Goal: Information Seeking & Learning: Learn about a topic

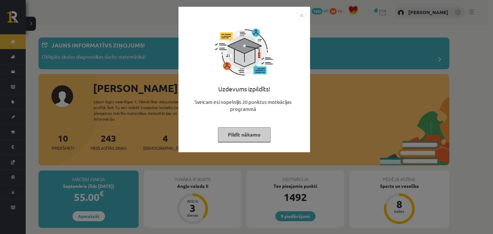
click at [238, 136] on button "Pildīt nākamo" at bounding box center [244, 134] width 53 height 15
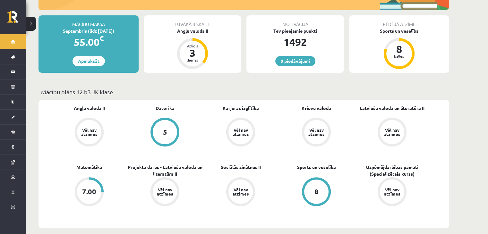
scroll to position [155, 0]
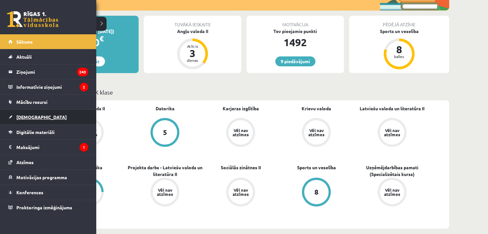
click at [50, 117] on link "[DEMOGRAPHIC_DATA]" at bounding box center [48, 117] width 80 height 15
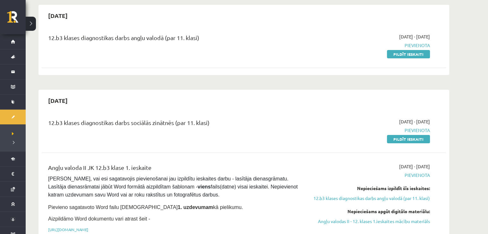
scroll to position [47, 0]
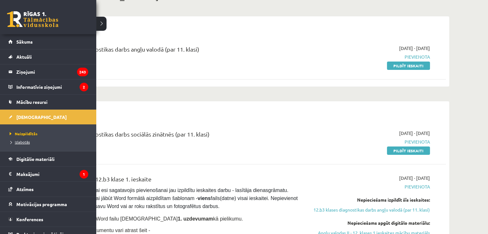
click at [27, 140] on span "Izlabotās" at bounding box center [19, 142] width 22 height 5
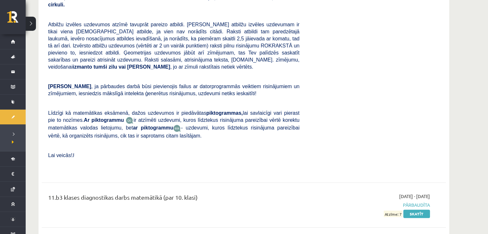
scroll to position [2687, 0]
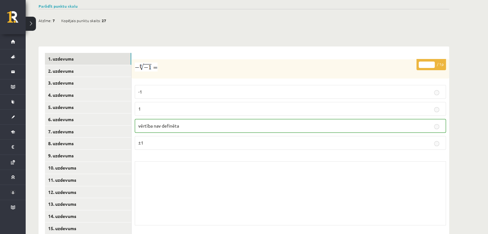
scroll to position [225, 0]
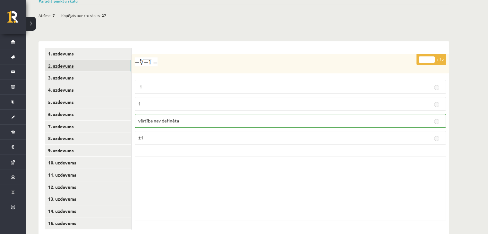
click at [58, 60] on link "2. uzdevums" at bounding box center [88, 66] width 86 height 12
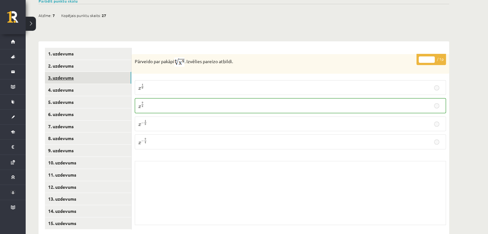
click at [63, 72] on link "3. uzdevums" at bounding box center [88, 78] width 86 height 12
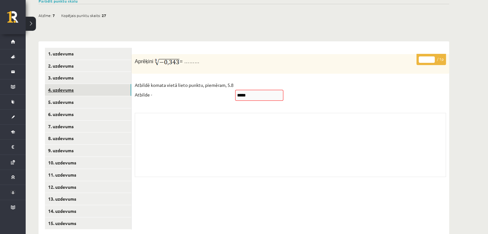
click at [109, 84] on link "4. uzdevums" at bounding box center [88, 90] width 86 height 12
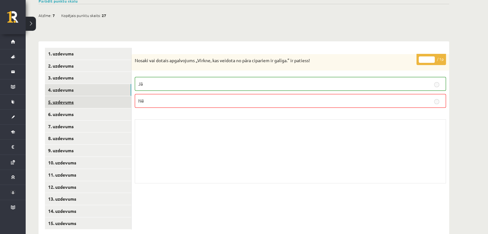
click at [116, 96] on link "5. uzdevums" at bounding box center [88, 102] width 86 height 12
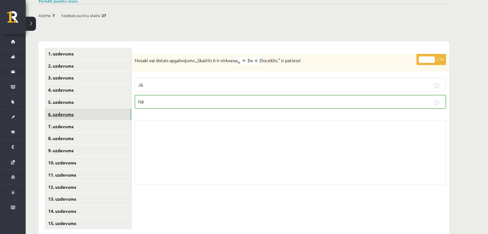
click at [113, 109] on link "6. uzdevums" at bounding box center [88, 115] width 86 height 12
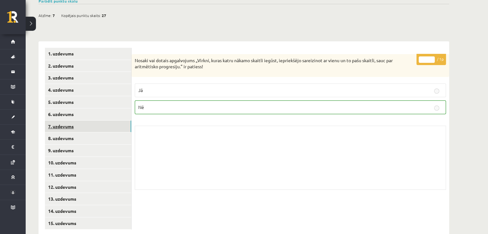
click at [108, 121] on link "7. uzdevums" at bounding box center [88, 127] width 86 height 12
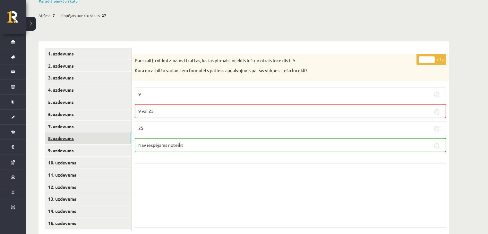
click at [104, 133] on link "8. uzdevums" at bounding box center [88, 139] width 86 height 12
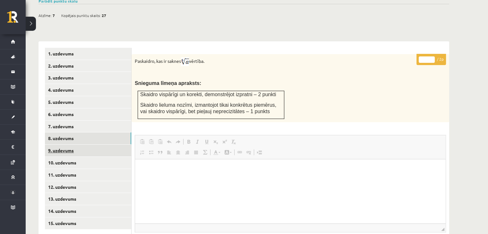
scroll to position [0, 0]
click at [101, 145] on link "9. uzdevums" at bounding box center [88, 151] width 86 height 12
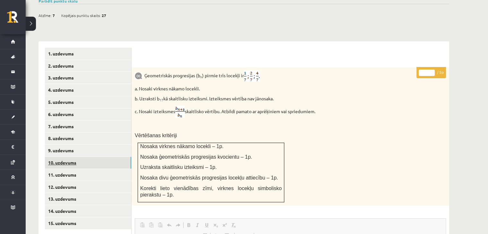
click at [98, 157] on link "10. uzdevums" at bounding box center [88, 163] width 86 height 12
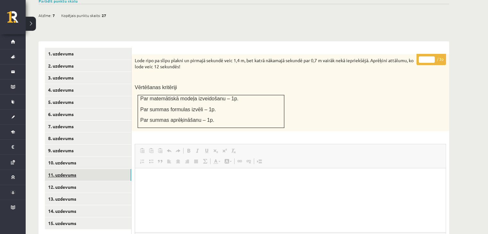
click at [96, 169] on link "11. uzdevums" at bounding box center [88, 175] width 86 height 12
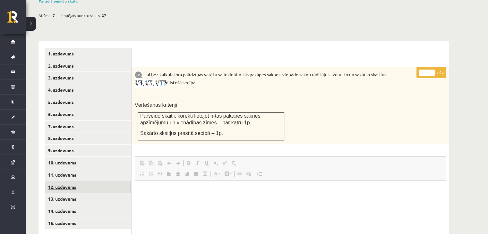
click at [96, 181] on link "12. uzdevums" at bounding box center [88, 187] width 86 height 12
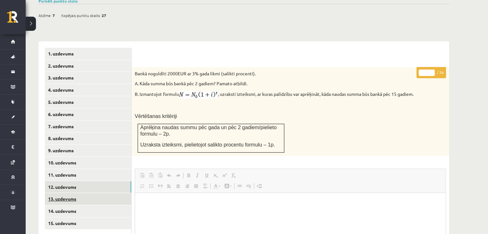
click at [92, 193] on link "13. uzdevums" at bounding box center [88, 199] width 86 height 12
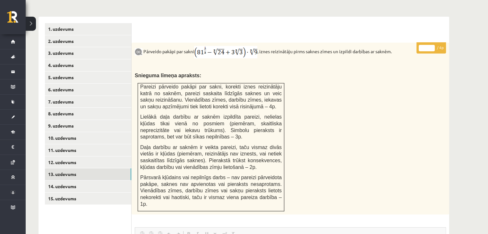
scroll to position [249, 0]
click at [114, 181] on link "14. uzdevums" at bounding box center [88, 187] width 86 height 12
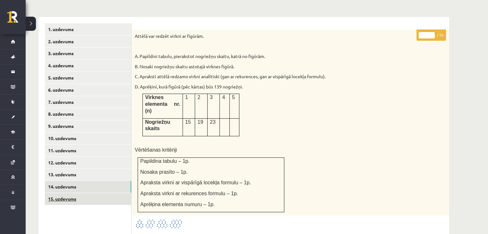
scroll to position [0, 0]
click at [116, 193] on link "15. uzdevums" at bounding box center [88, 199] width 86 height 12
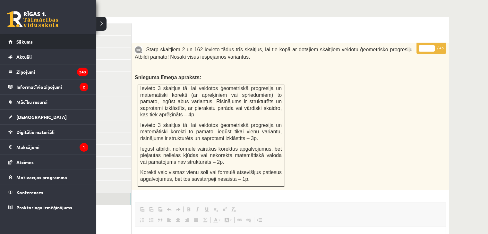
click at [27, 40] on span "Sākums" at bounding box center [24, 42] width 16 height 6
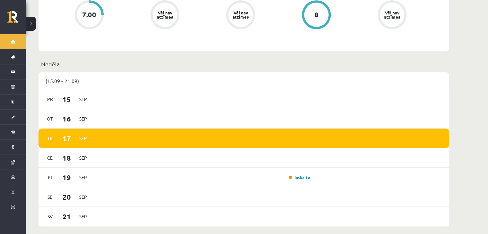
scroll to position [334, 0]
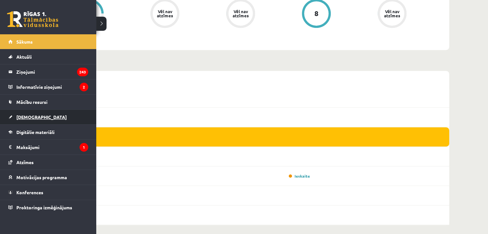
click at [29, 114] on span "[DEMOGRAPHIC_DATA]" at bounding box center [41, 117] width 50 height 6
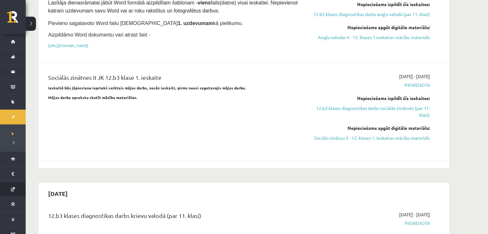
scroll to position [220, 0]
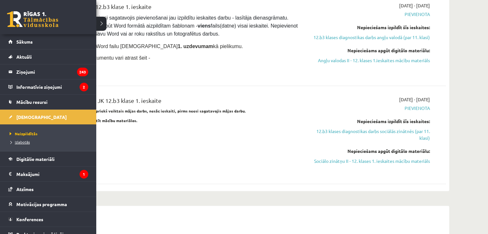
click at [20, 143] on span "Izlabotās" at bounding box center [19, 142] width 22 height 5
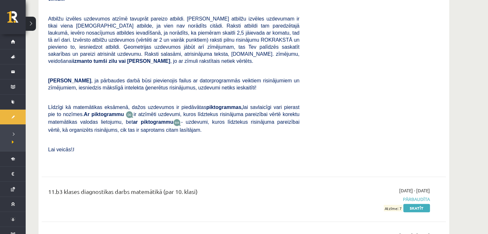
scroll to position [2692, 0]
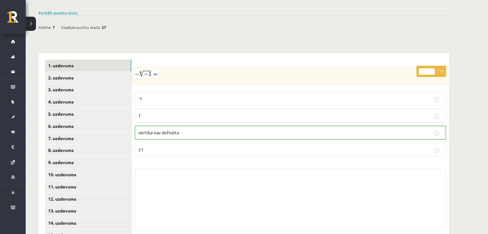
scroll to position [225, 0]
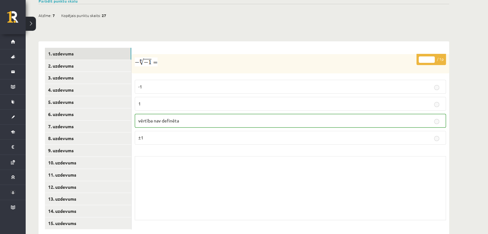
click at [152, 57] on img at bounding box center [146, 61] width 23 height 9
click at [143, 57] on img at bounding box center [146, 61] width 23 height 9
click at [99, 60] on link "2. uzdevums" at bounding box center [88, 66] width 86 height 12
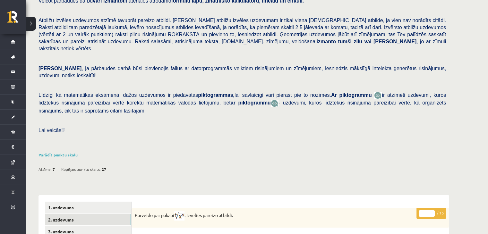
scroll to position [71, 0]
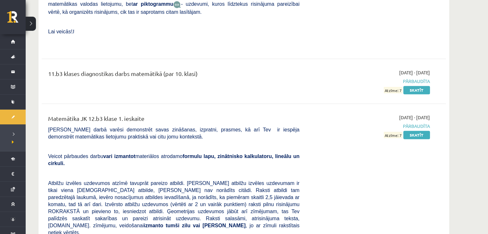
scroll to position [2905, 0]
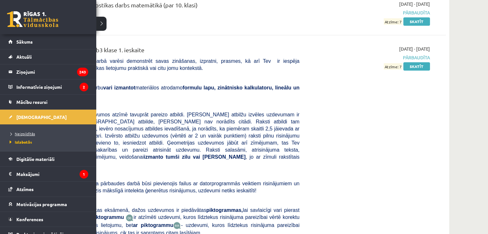
click at [28, 133] on span "Neizpildītās" at bounding box center [21, 133] width 27 height 5
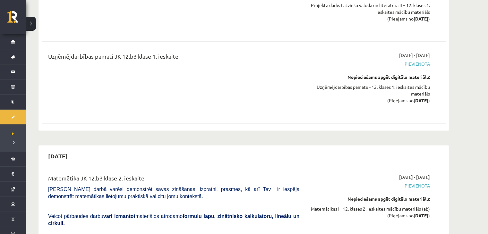
scroll to position [826, 0]
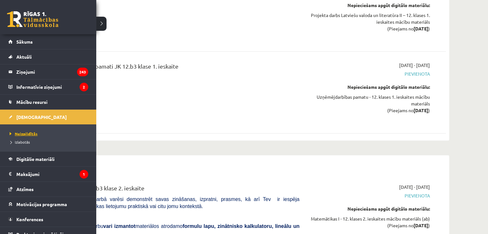
click at [20, 131] on span "Neizpildītās" at bounding box center [23, 133] width 30 height 5
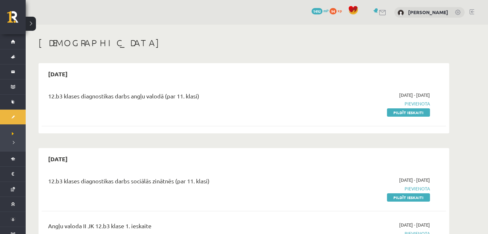
scroll to position [0, 0]
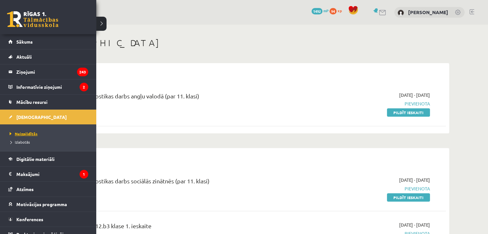
click at [34, 131] on span "Neizpildītās" at bounding box center [23, 133] width 30 height 5
click at [24, 143] on span "Izlabotās" at bounding box center [19, 142] width 22 height 5
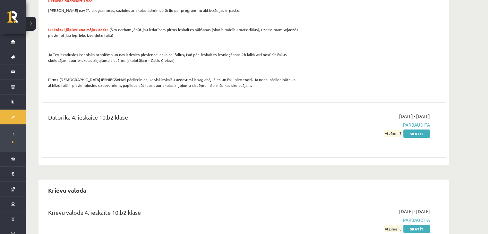
scroll to position [145, 0]
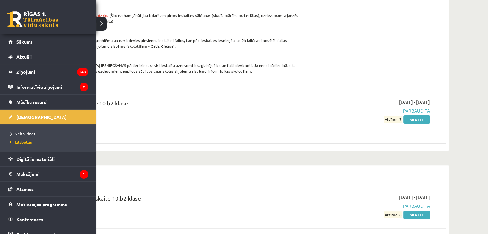
click at [18, 134] on span "Neizpildītās" at bounding box center [21, 133] width 27 height 5
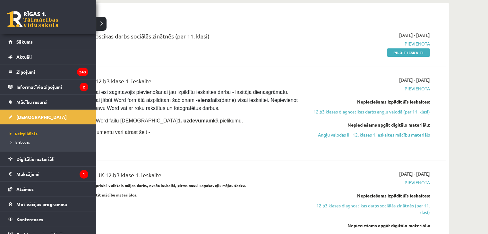
click at [23, 142] on span "Izlabotās" at bounding box center [19, 142] width 22 height 5
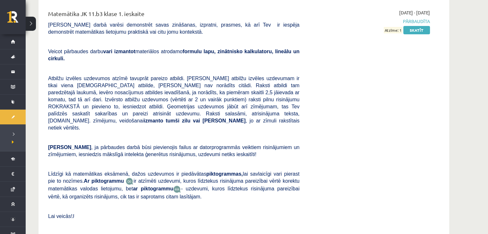
scroll to position [2652, 0]
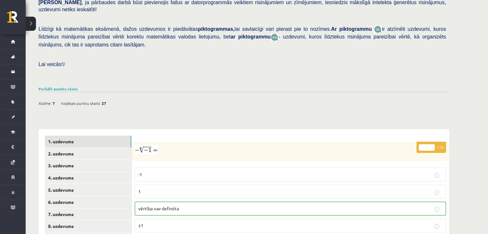
scroll to position [225, 0]
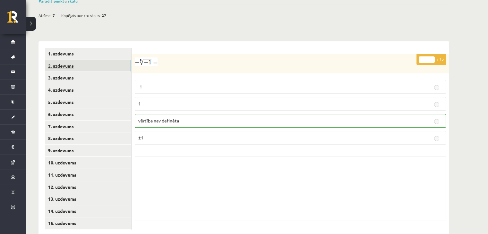
click at [92, 60] on link "2. uzdevums" at bounding box center [88, 66] width 86 height 12
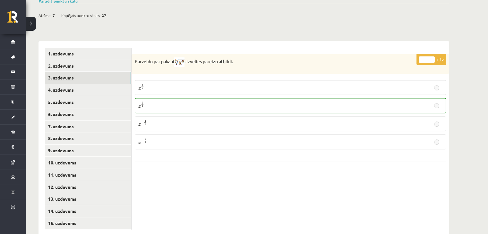
click at [88, 72] on link "3. uzdevums" at bounding box center [88, 78] width 86 height 12
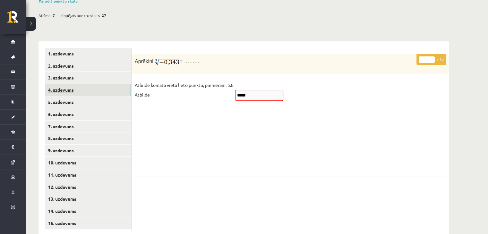
click at [86, 84] on link "4. uzdevums" at bounding box center [88, 90] width 86 height 12
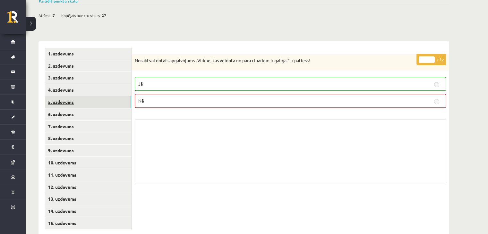
click at [84, 96] on link "5. uzdevums" at bounding box center [88, 102] width 86 height 12
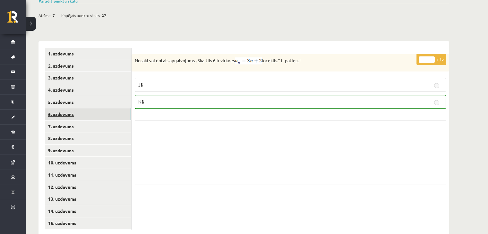
click at [86, 109] on link "6. uzdevums" at bounding box center [88, 115] width 86 height 12
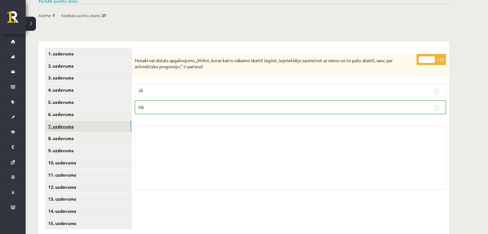
click at [81, 121] on link "7. uzdevums" at bounding box center [88, 127] width 86 height 12
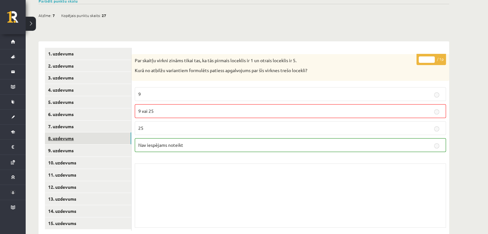
click at [76, 133] on link "8. uzdevums" at bounding box center [88, 139] width 86 height 12
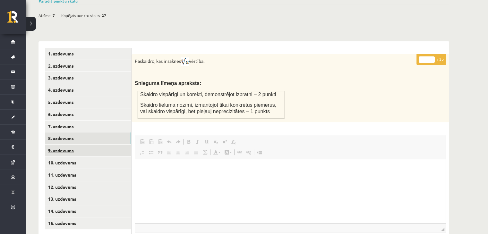
scroll to position [0, 0]
click at [73, 145] on link "9. uzdevums" at bounding box center [88, 151] width 86 height 12
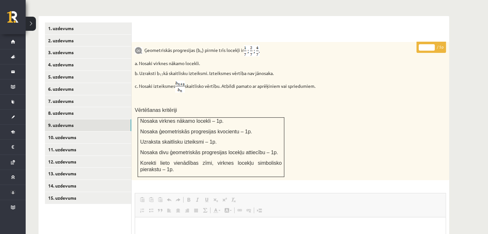
scroll to position [250, 0]
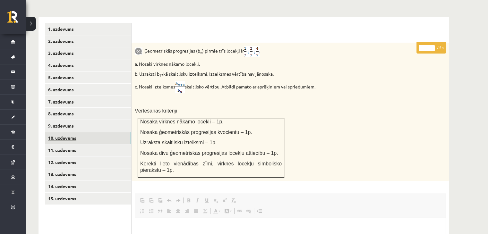
click at [68, 132] on link "10. uzdevums" at bounding box center [88, 138] width 86 height 12
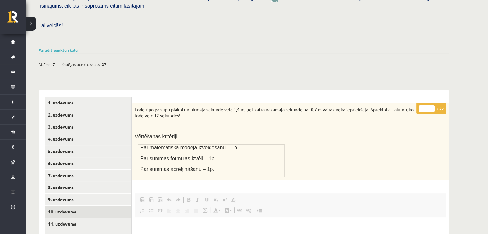
scroll to position [175, 0]
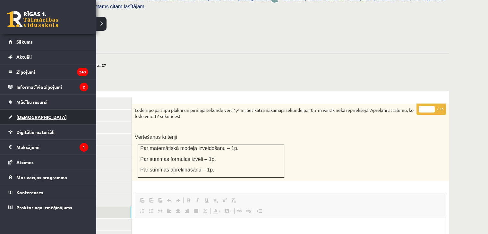
click at [32, 115] on span "[DEMOGRAPHIC_DATA]" at bounding box center [41, 117] width 50 height 6
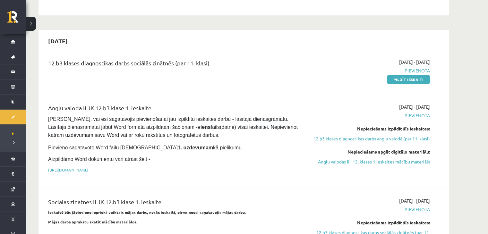
scroll to position [118, 0]
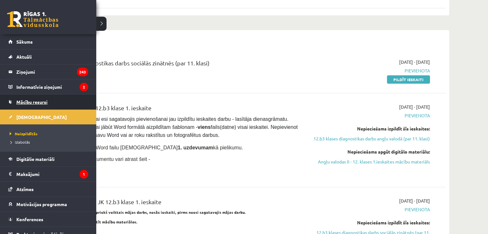
click at [28, 103] on span "Mācību resursi" at bounding box center [31, 102] width 31 height 6
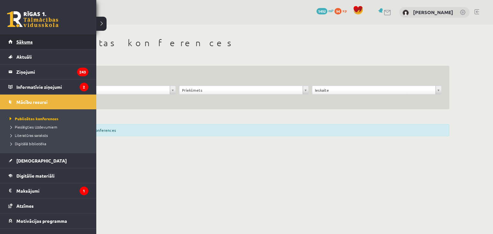
click at [52, 44] on link "Sākums" at bounding box center [48, 41] width 80 height 15
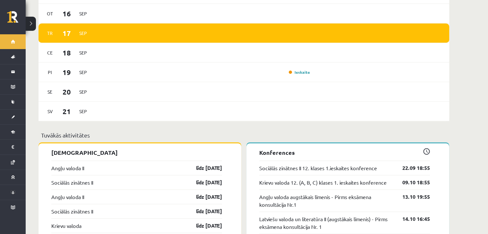
scroll to position [440, 0]
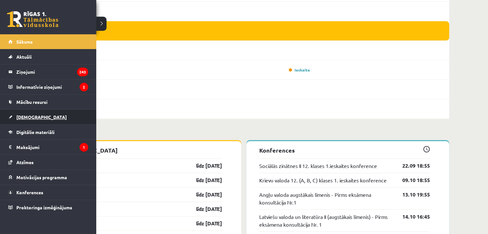
click at [39, 119] on link "[DEMOGRAPHIC_DATA]" at bounding box center [48, 117] width 80 height 15
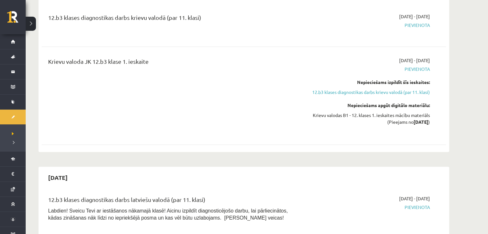
scroll to position [442, 0]
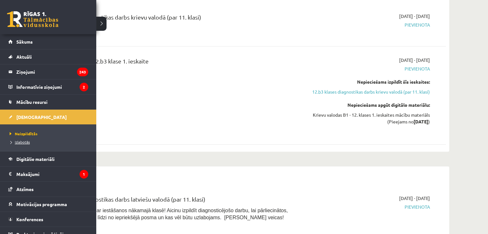
click at [25, 144] on link "Izlabotās" at bounding box center [49, 142] width 82 height 6
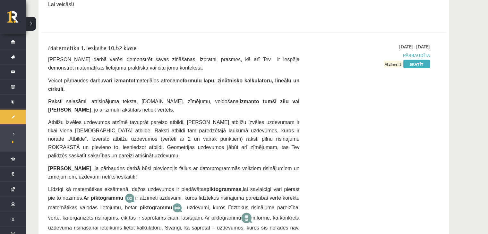
scroll to position [1322, 0]
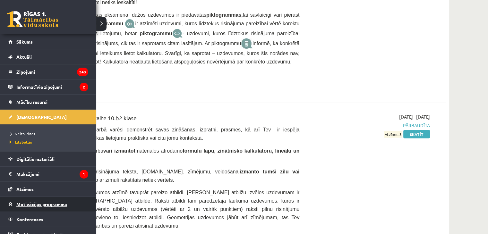
click at [46, 202] on span "Motivācijas programma" at bounding box center [41, 205] width 51 height 6
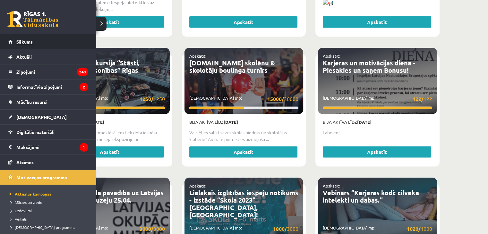
click at [48, 43] on link "Sākums" at bounding box center [48, 41] width 80 height 15
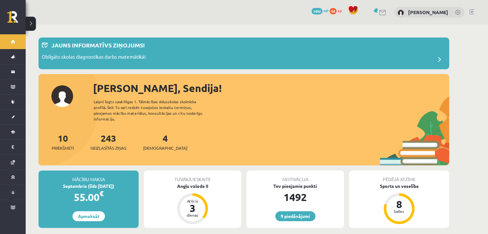
click at [336, 11] on span "94" at bounding box center [333, 11] width 7 height 6
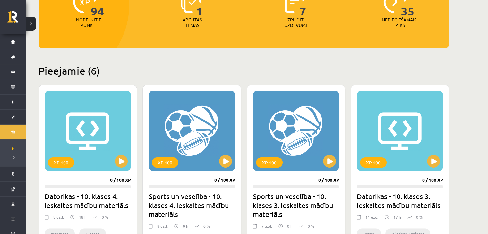
scroll to position [90, 0]
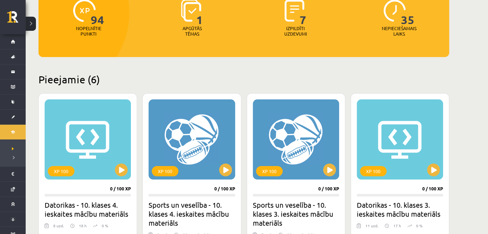
click at [299, 30] on p "Izpildīti uzdevumi" at bounding box center [295, 31] width 25 height 11
click at [304, 20] on span "7" at bounding box center [303, 12] width 7 height 26
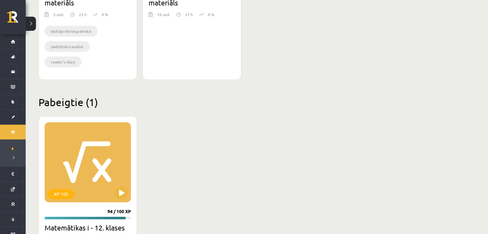
scroll to position [615, 0]
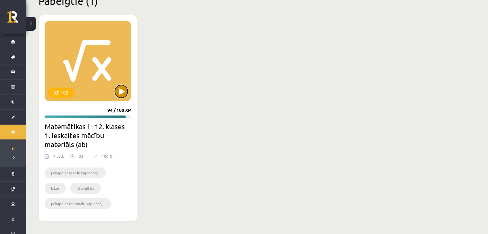
click at [119, 88] on button at bounding box center [121, 91] width 13 height 13
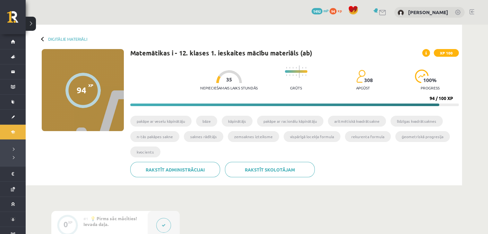
click at [122, 92] on div "94 XP XP 100" at bounding box center [83, 90] width 82 height 82
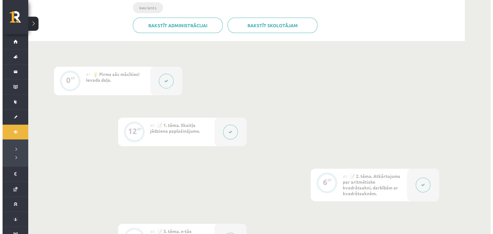
scroll to position [144, 0]
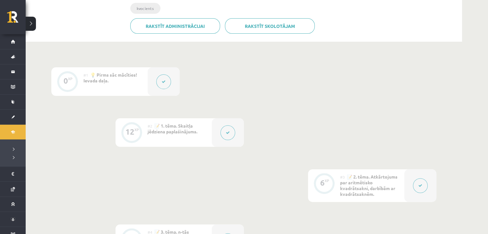
click at [226, 129] on button at bounding box center [228, 133] width 15 height 15
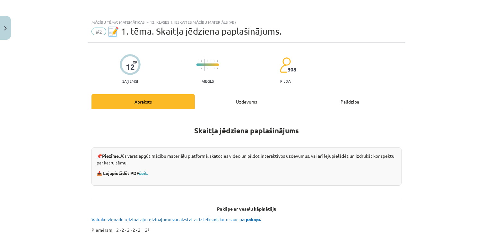
click at [247, 101] on div "Uzdevums" at bounding box center [246, 101] width 103 height 14
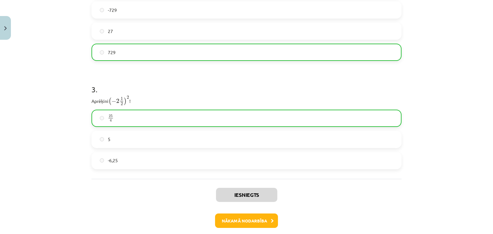
scroll to position [372, 0]
click at [250, 223] on button "Nākamā nodarbība" at bounding box center [246, 221] width 63 height 15
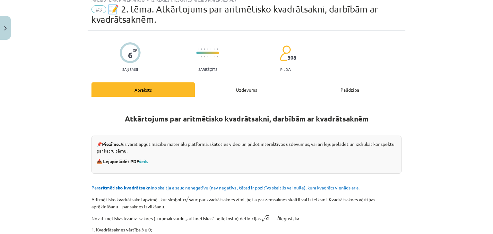
scroll to position [16, 0]
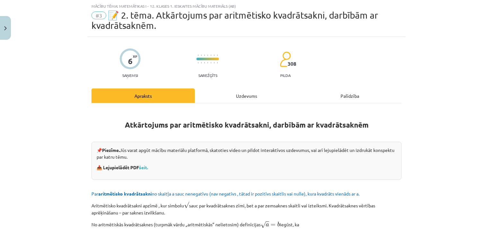
click at [251, 96] on div "Uzdevums" at bounding box center [246, 96] width 103 height 14
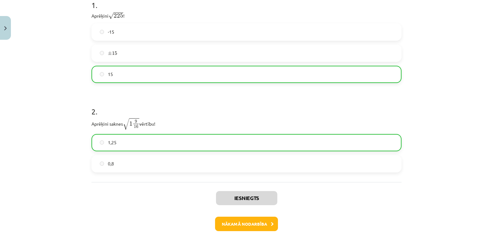
scroll to position [149, 0]
click at [244, 222] on button "Nākamā nodarbība" at bounding box center [246, 224] width 63 height 15
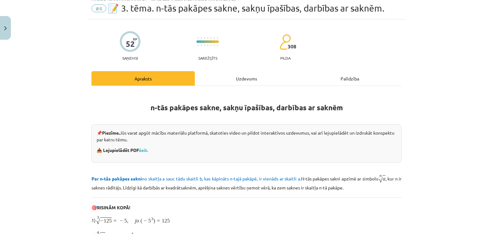
scroll to position [16, 0]
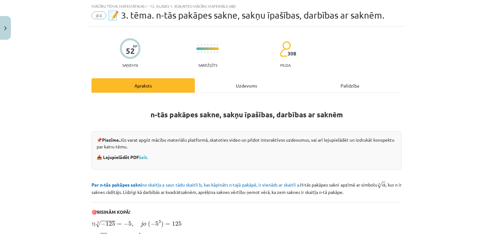
click at [254, 78] on div "52 XP Saņemsi Sarežģīts 308 pilda Apraksts Uzdevums Palīdzība n-tās pakāpes sak…" at bounding box center [247, 228] width 318 height 403
click at [249, 89] on div "Uzdevums" at bounding box center [246, 85] width 103 height 14
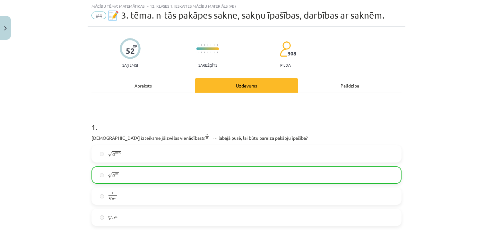
click at [181, 87] on div "Apraksts" at bounding box center [143, 85] width 103 height 14
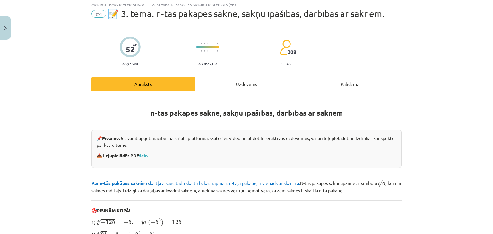
scroll to position [0, 0]
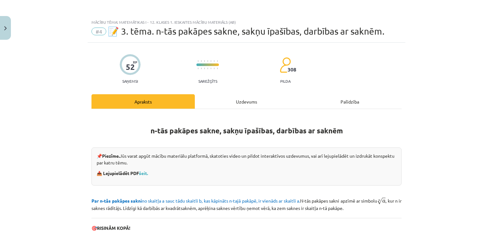
click at [250, 103] on div "Uzdevums" at bounding box center [246, 101] width 103 height 14
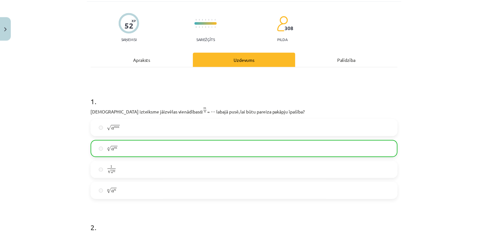
scroll to position [42, 0]
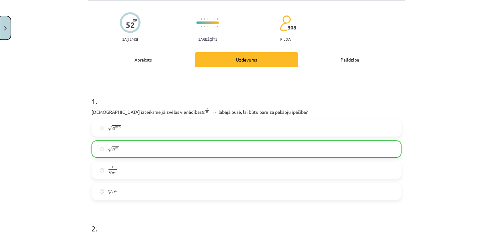
click at [7, 30] on button "Close" at bounding box center [5, 28] width 11 height 24
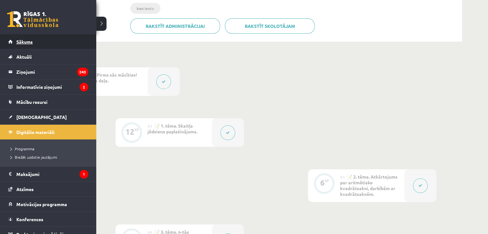
click at [13, 45] on link "Sākums" at bounding box center [48, 41] width 80 height 15
